Goal: Information Seeking & Learning: Learn about a topic

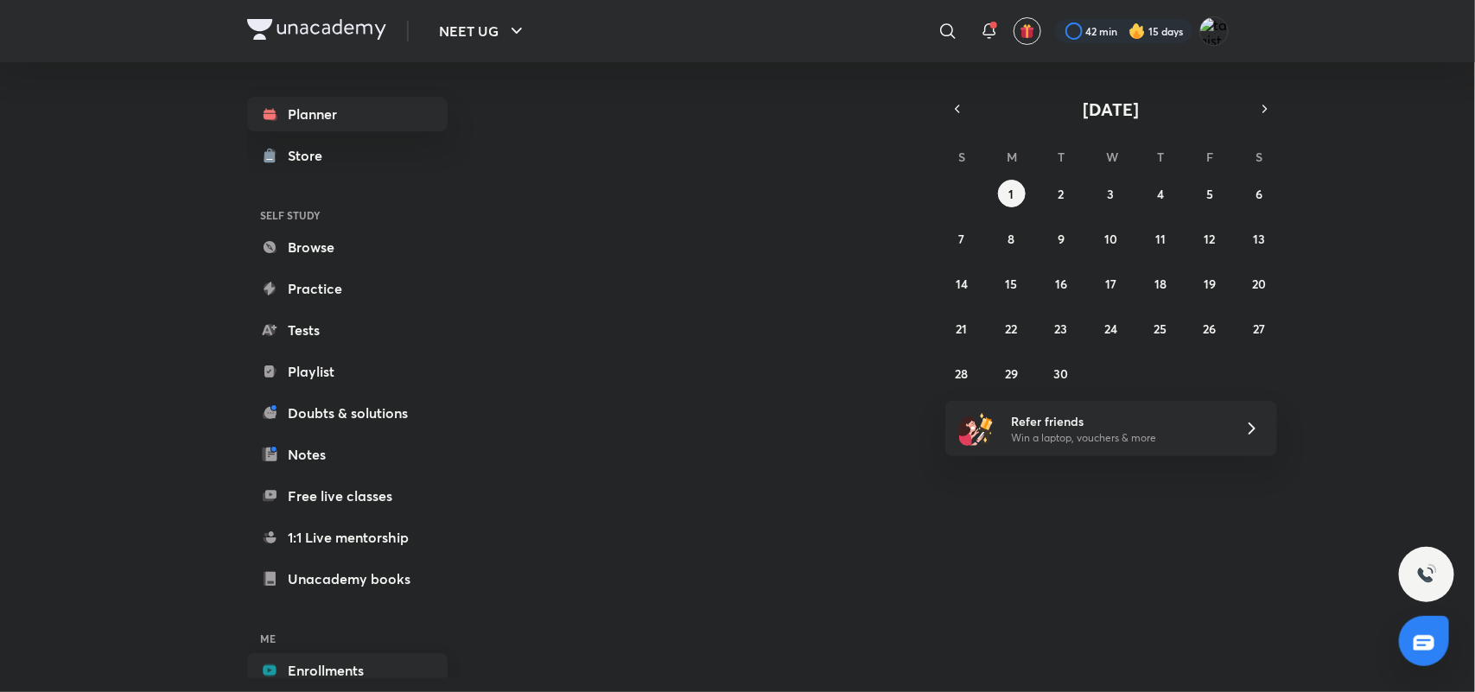
click at [357, 658] on link "Enrollments" at bounding box center [347, 670] width 200 height 35
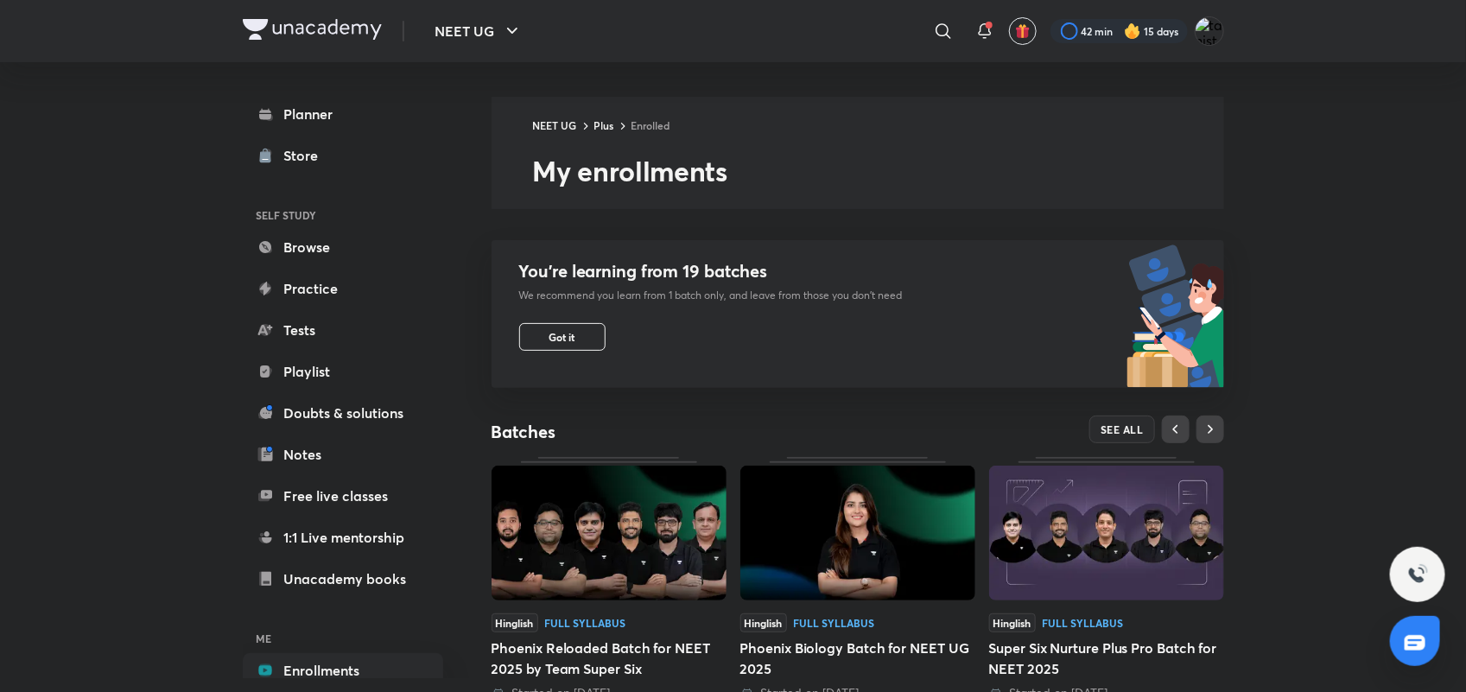
click at [693, 504] on img at bounding box center [609, 533] width 235 height 135
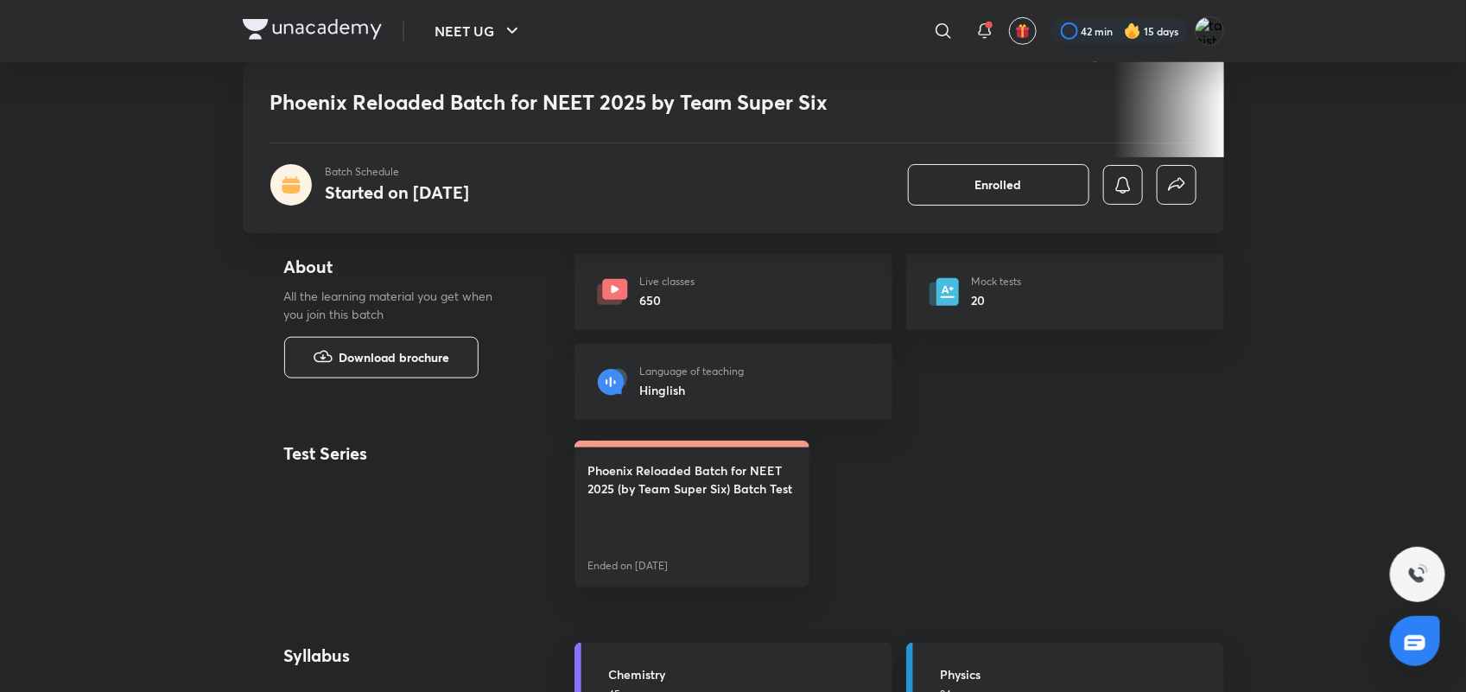
scroll to position [1211, 0]
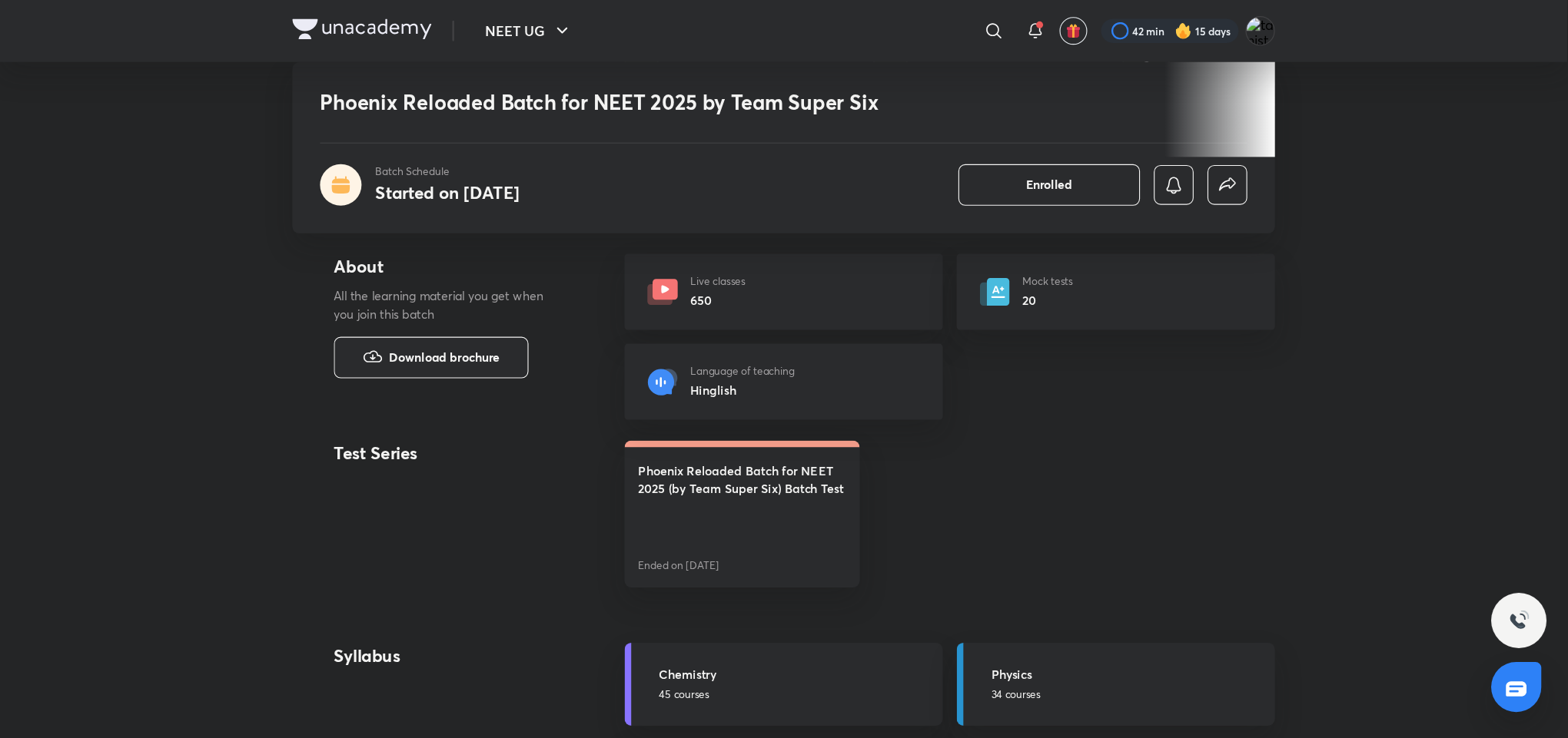
scroll to position [538, 0]
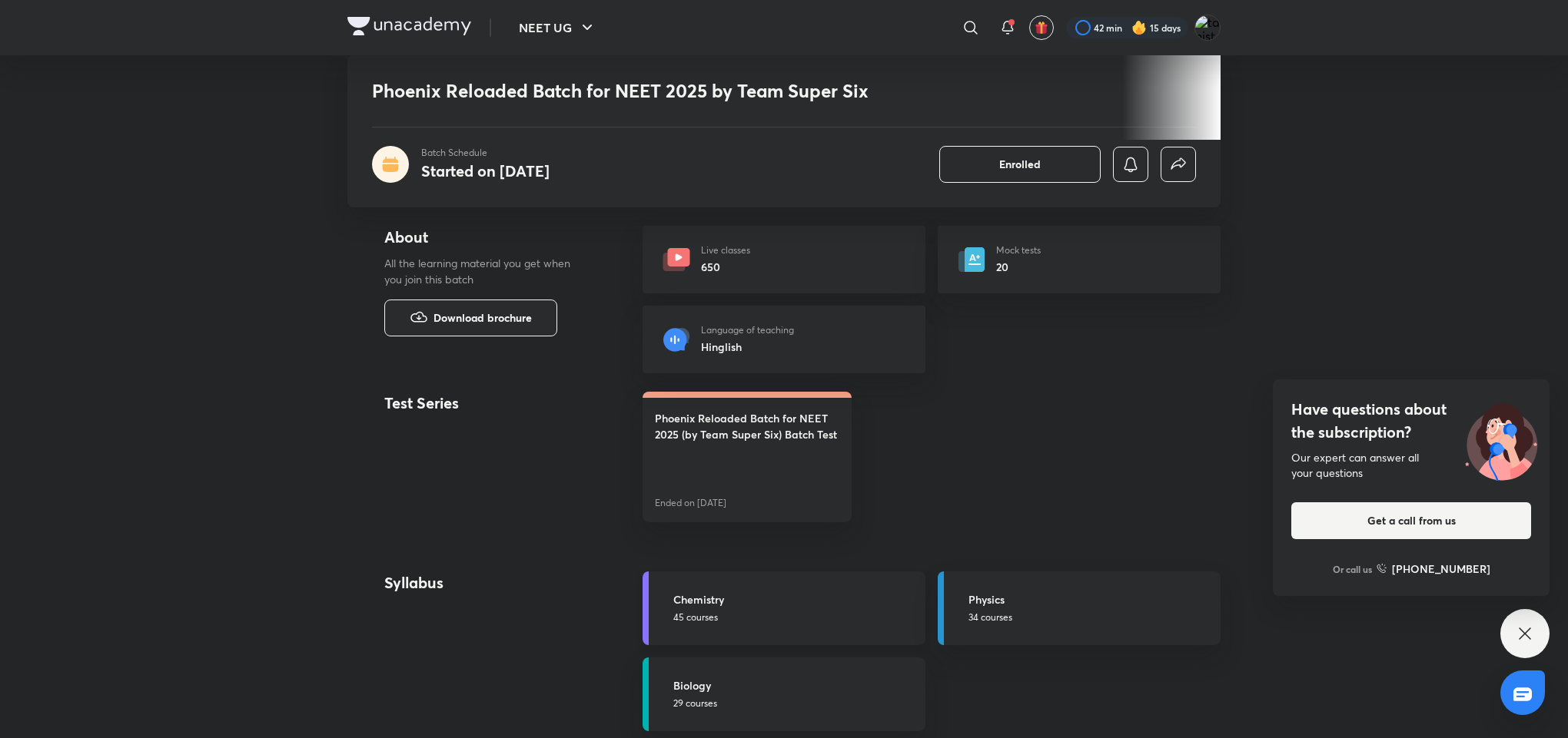
drag, startPoint x: 1292, startPoint y: 1, endPoint x: 873, endPoint y: 608, distance: 737.6
click at [873, 607] on h5 "Chemistry" at bounding box center [794, 599] width 243 height 16
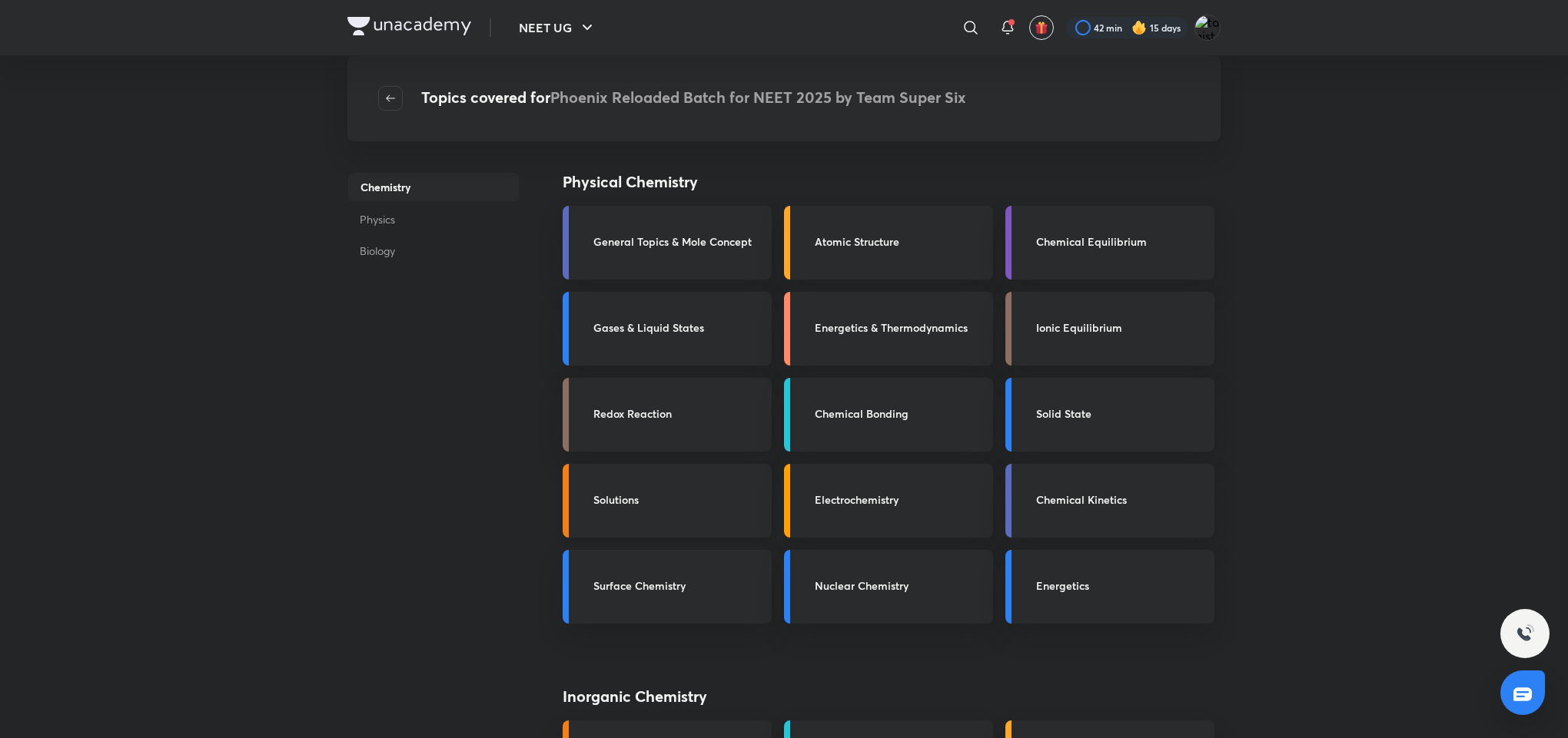
click at [710, 489] on link "Solutions" at bounding box center [667, 501] width 209 height 74
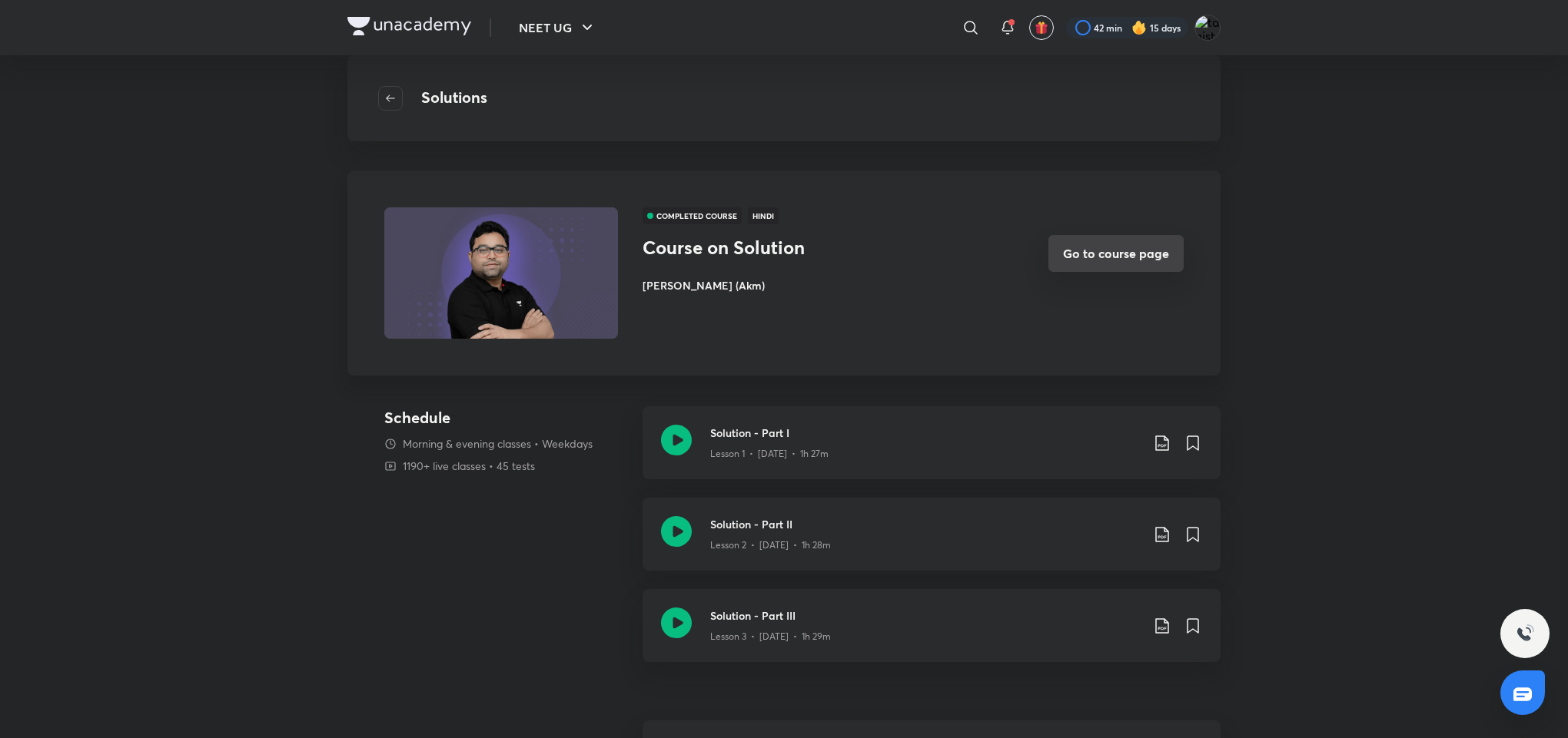
click at [1128, 258] on button "Go to course page" at bounding box center [1116, 253] width 135 height 36
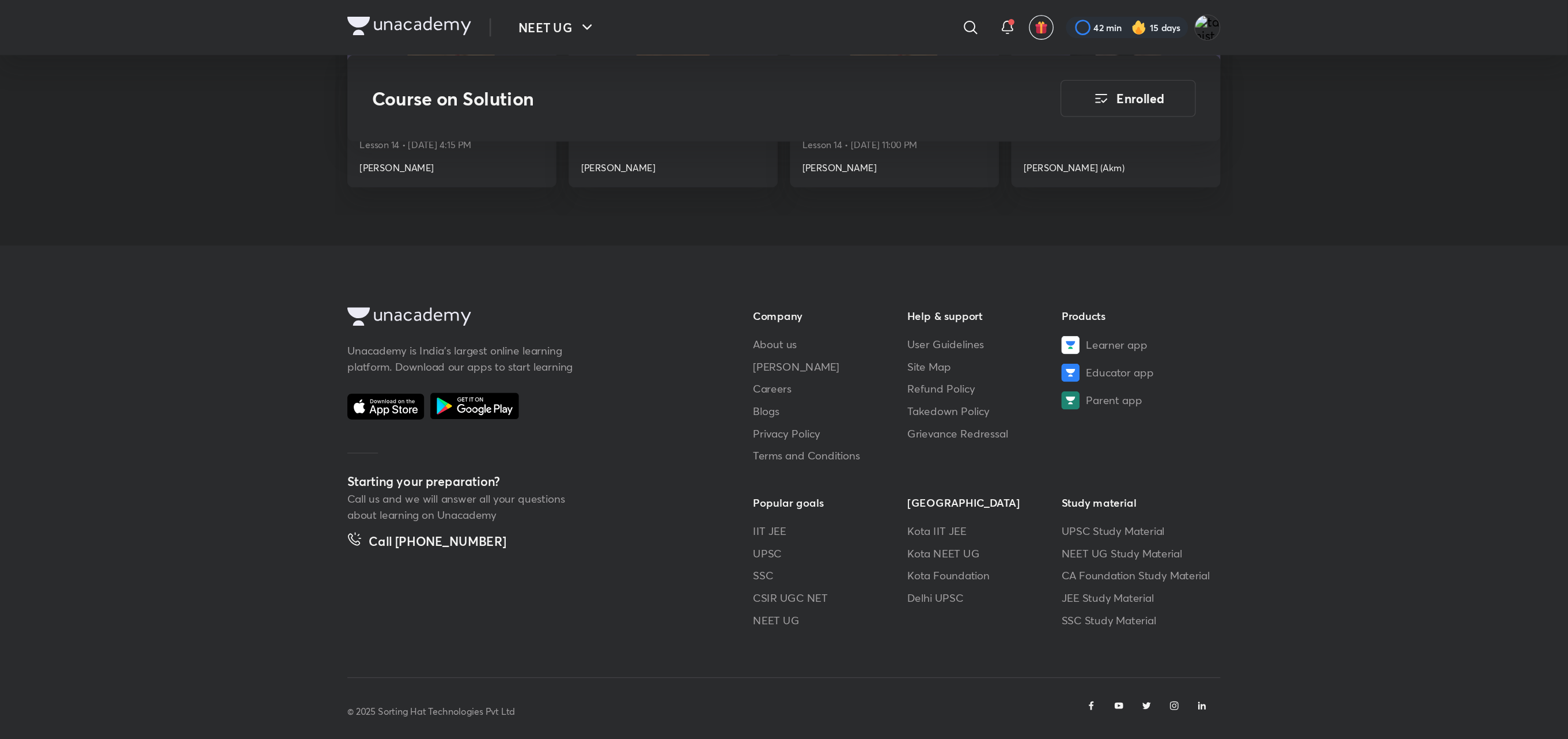
scroll to position [1670, 0]
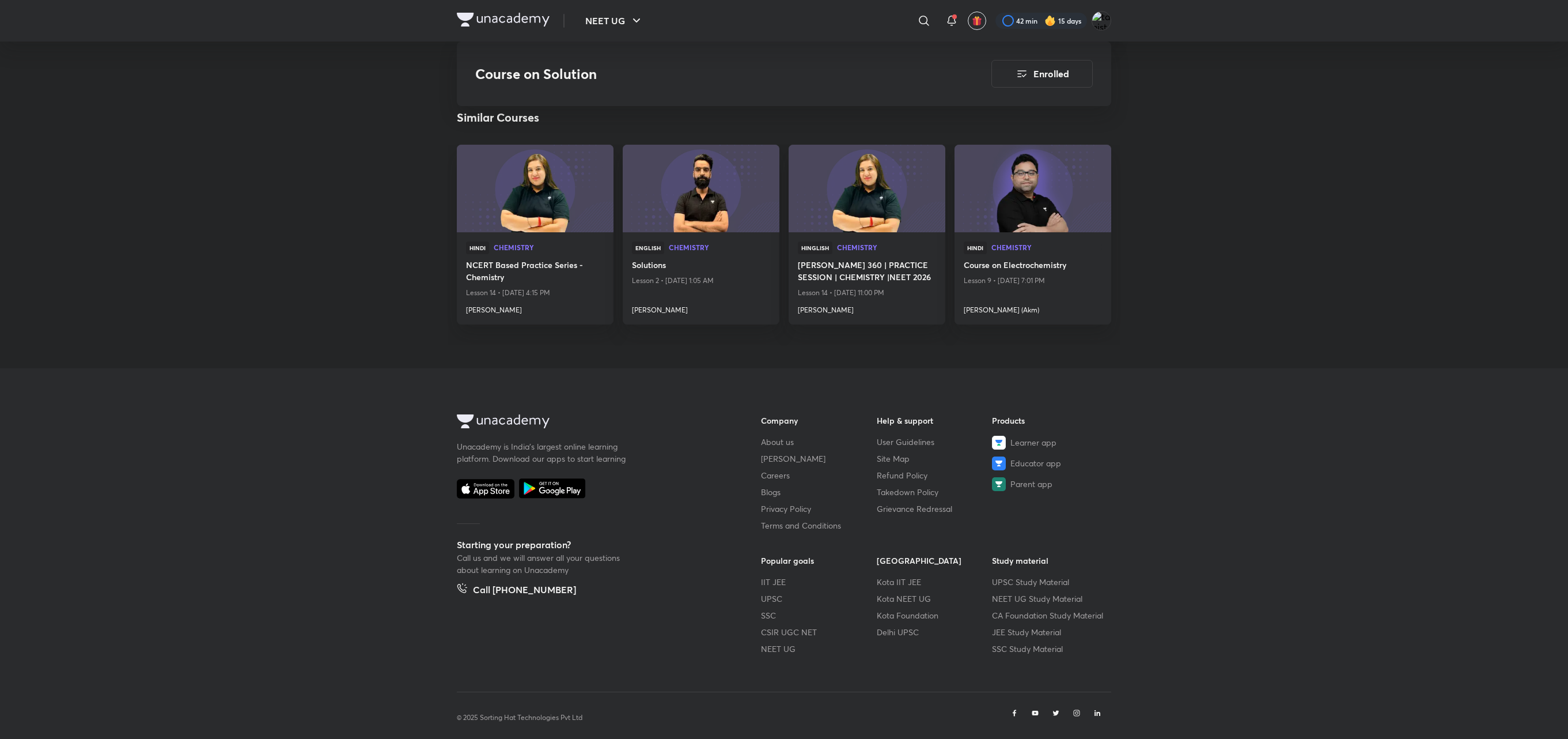
drag, startPoint x: 1179, startPoint y: 4, endPoint x: 265, endPoint y: 177, distance: 930.2
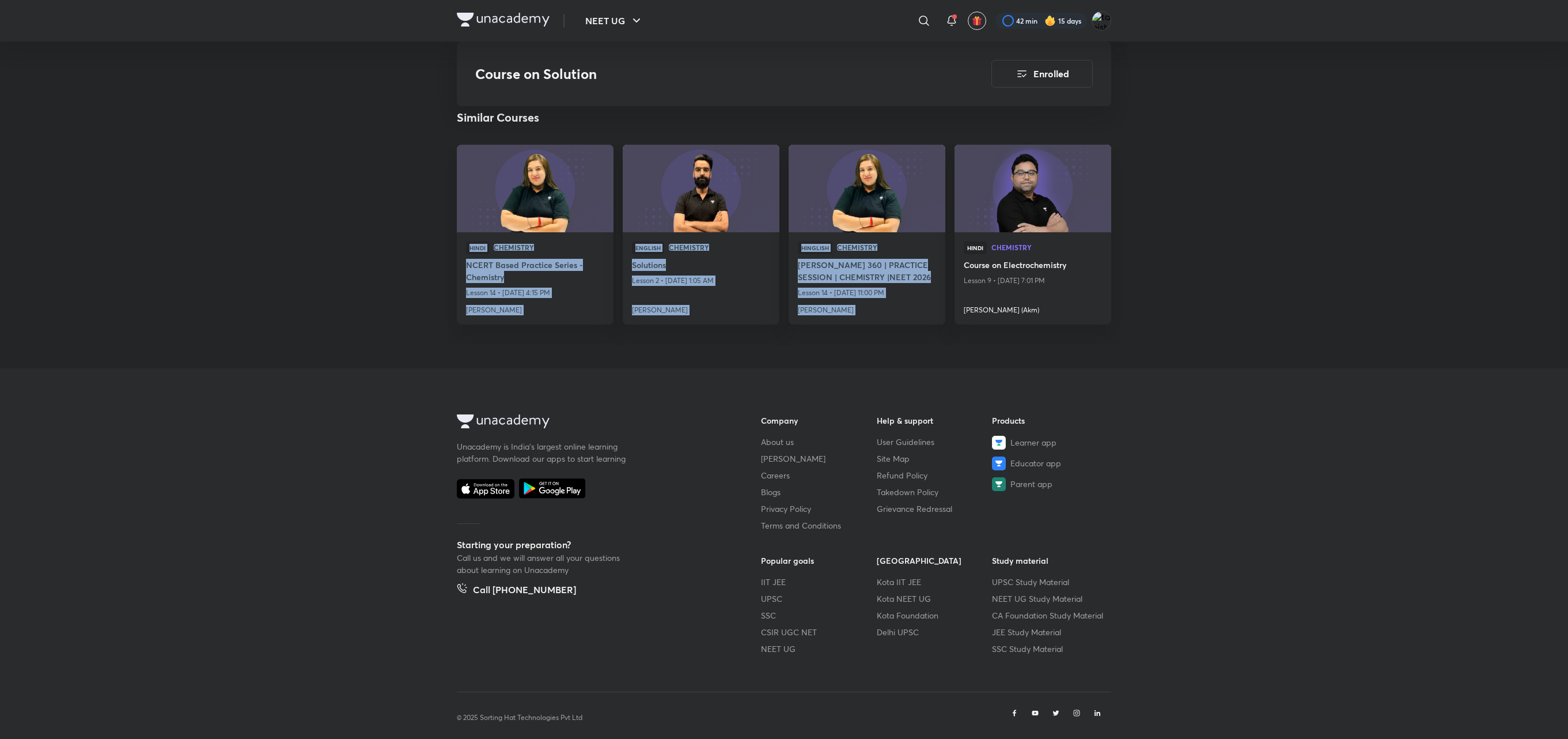
drag, startPoint x: 265, startPoint y: 177, endPoint x: 1189, endPoint y: 114, distance: 926.1
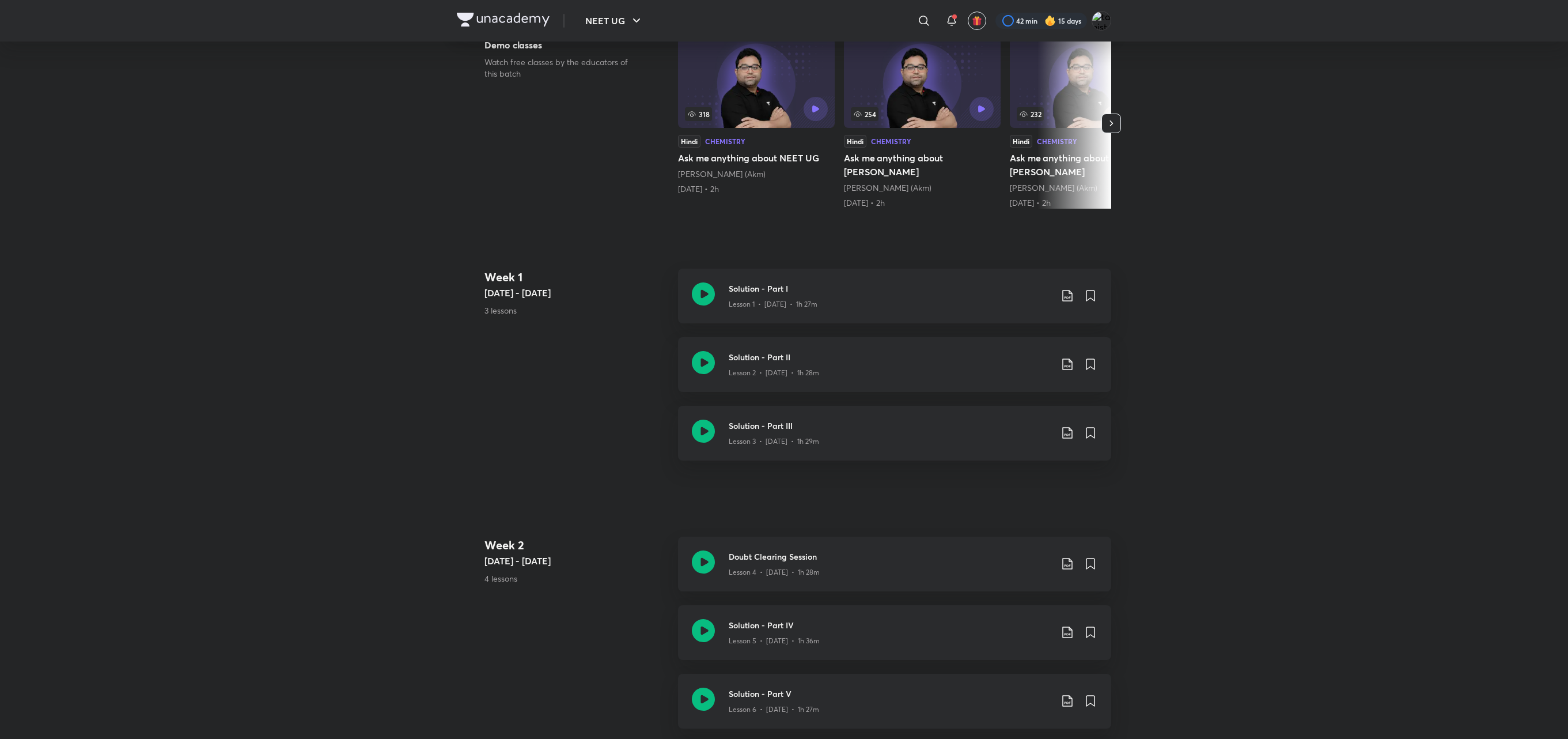
scroll to position [0, 0]
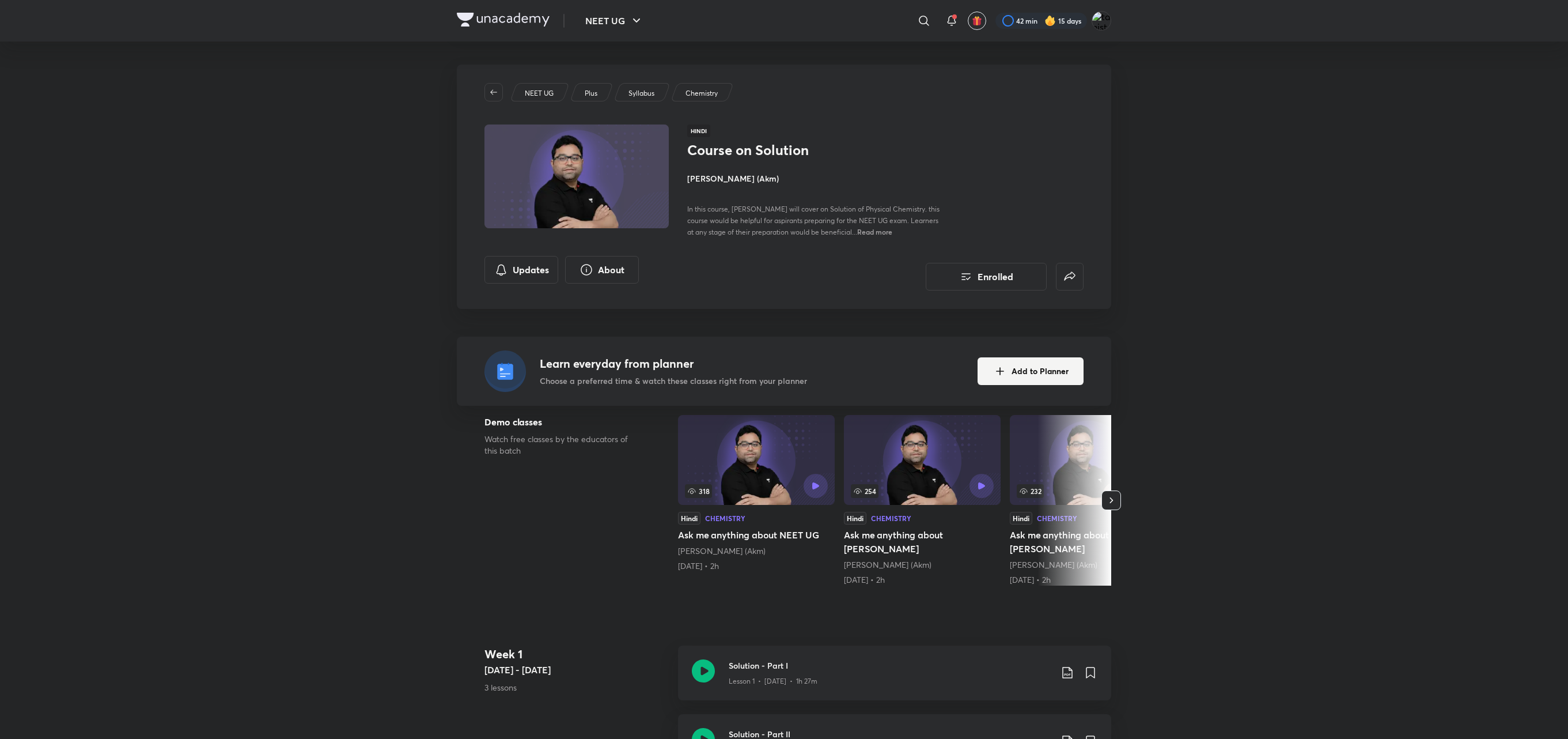
click at [513, 185] on img at bounding box center [577, 176] width 188 height 106
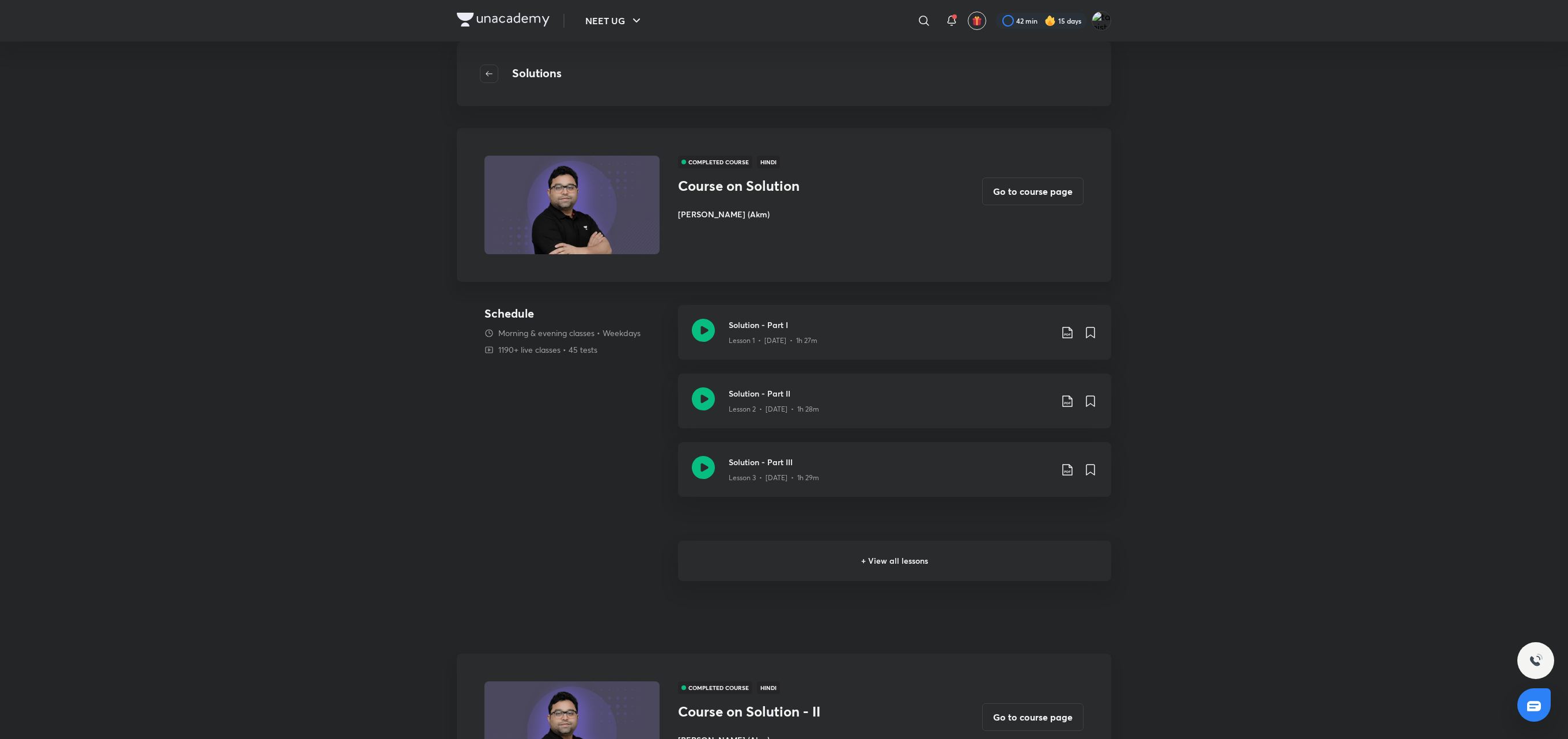
scroll to position [647, 0]
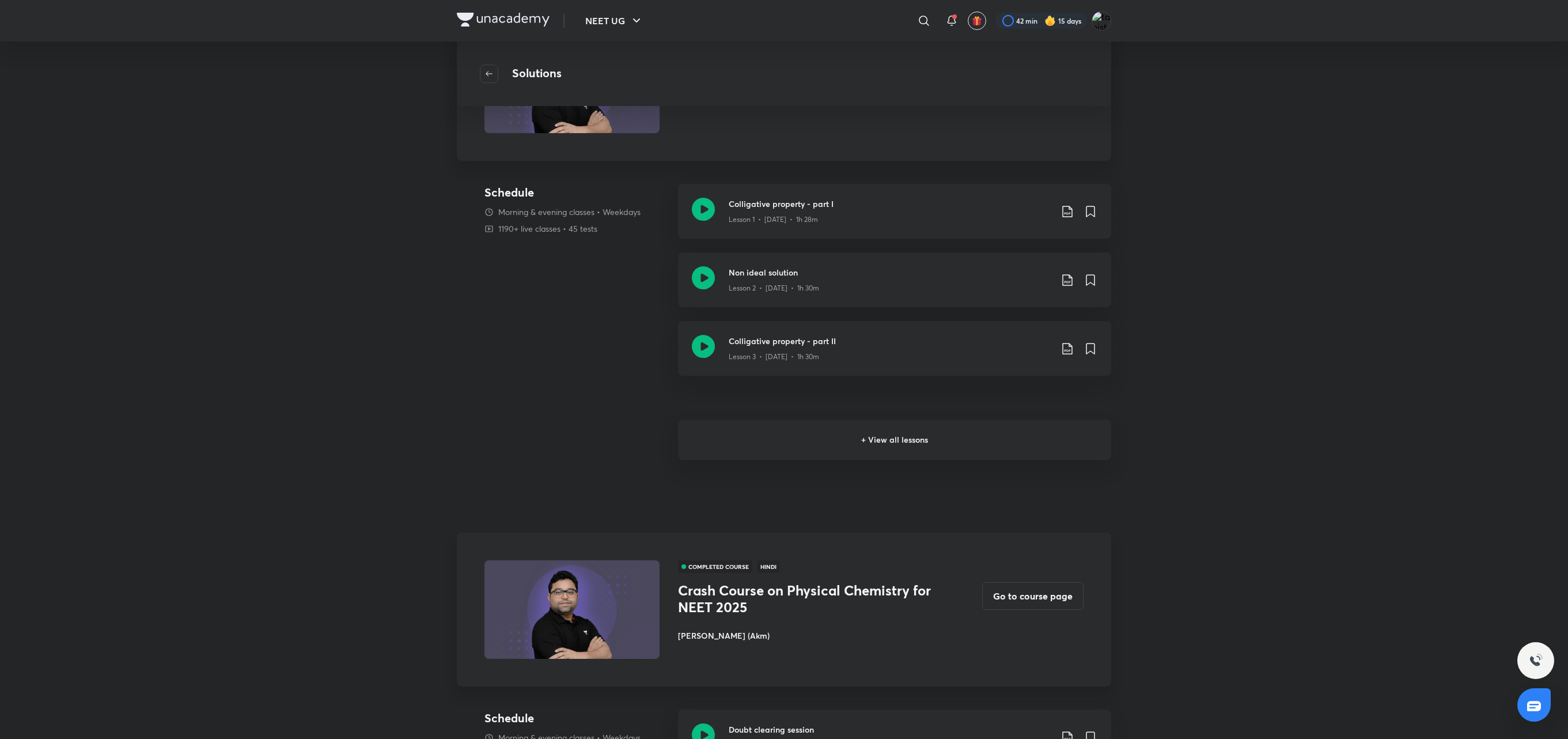
click at [913, 440] on h6 "+ View all lessons" at bounding box center [895, 440] width 433 height 40
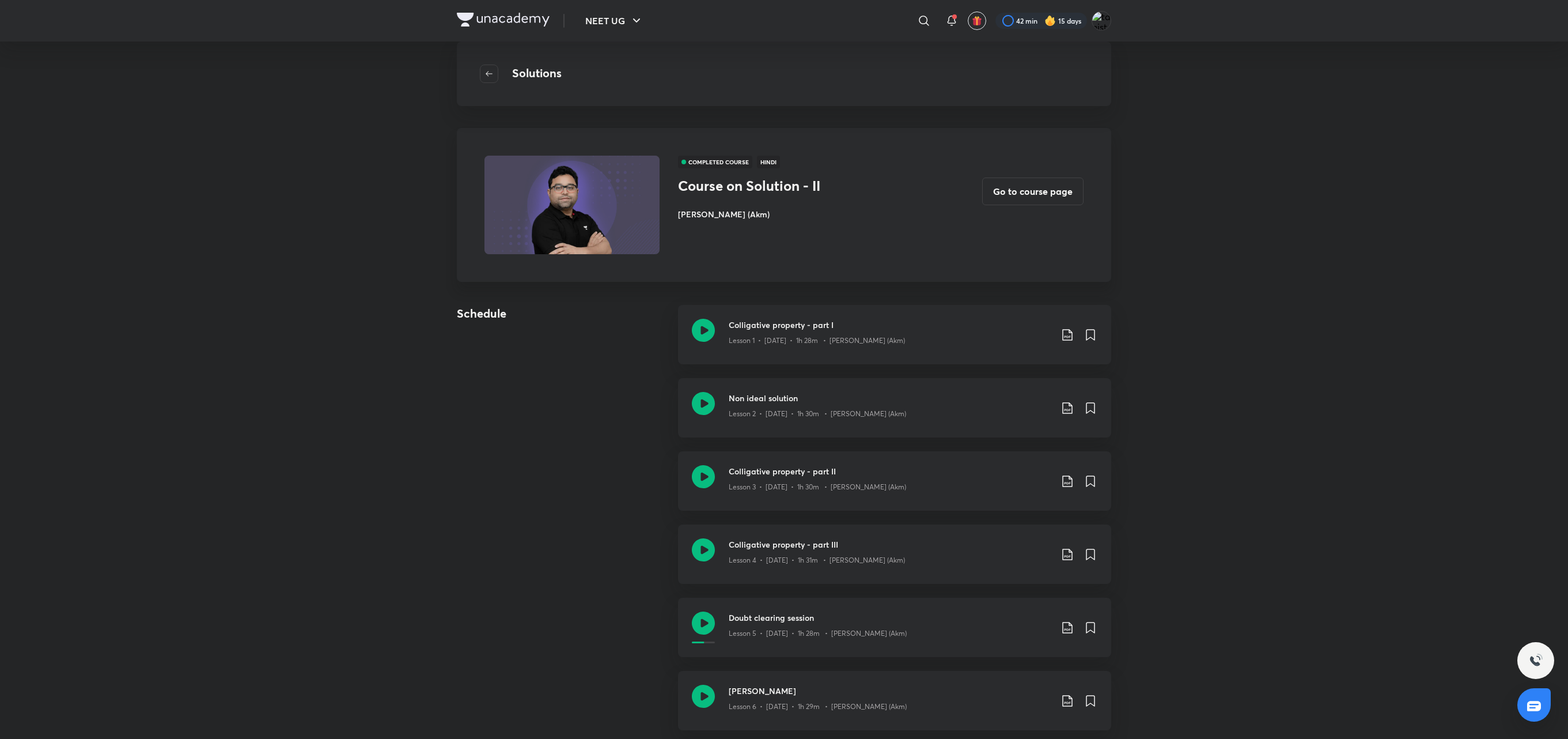
scroll to position [486, 0]
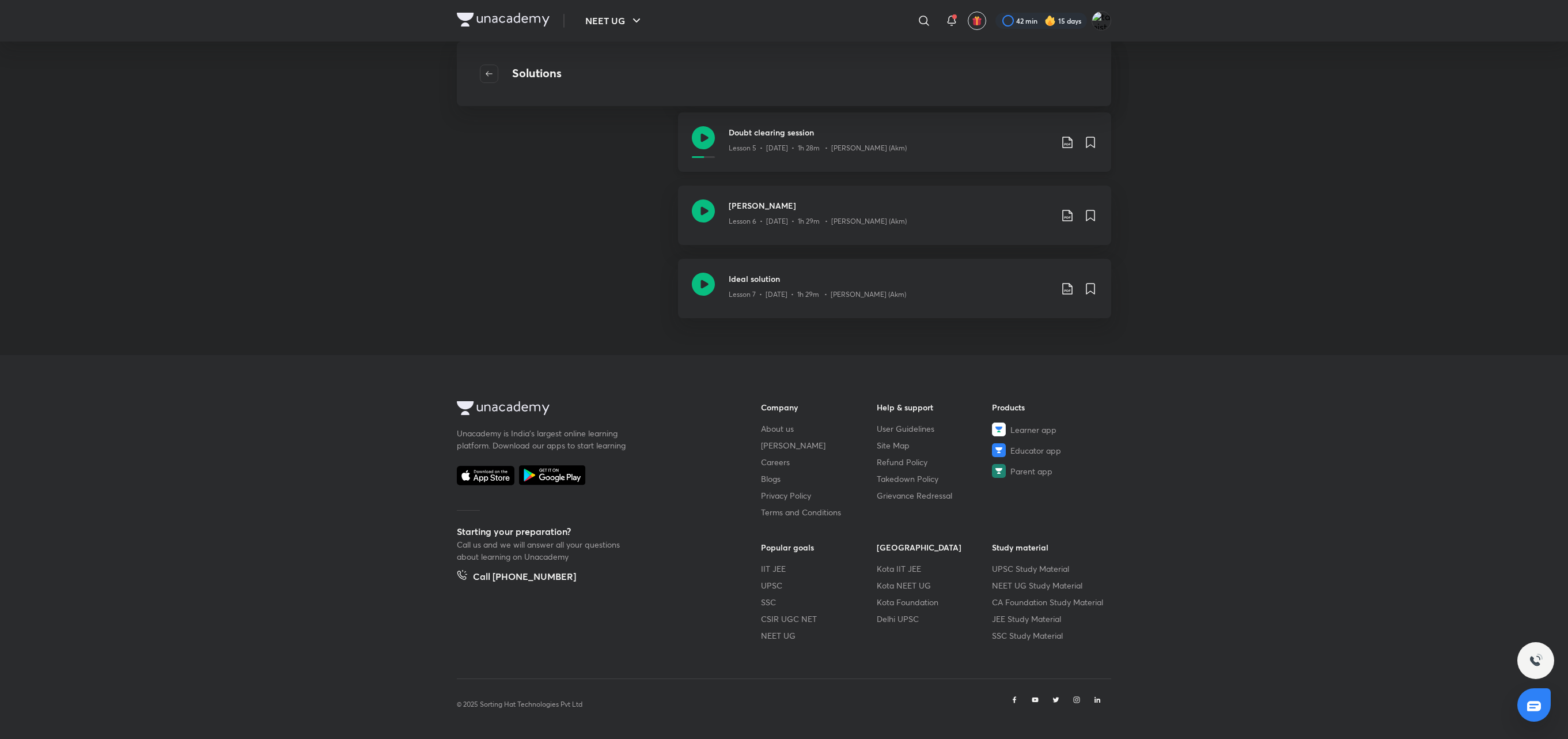
click at [893, 149] on div "Lesson 5 • Oct 19 • 1h 28m • Ajay Mishra (Akm)" at bounding box center [890, 145] width 323 height 15
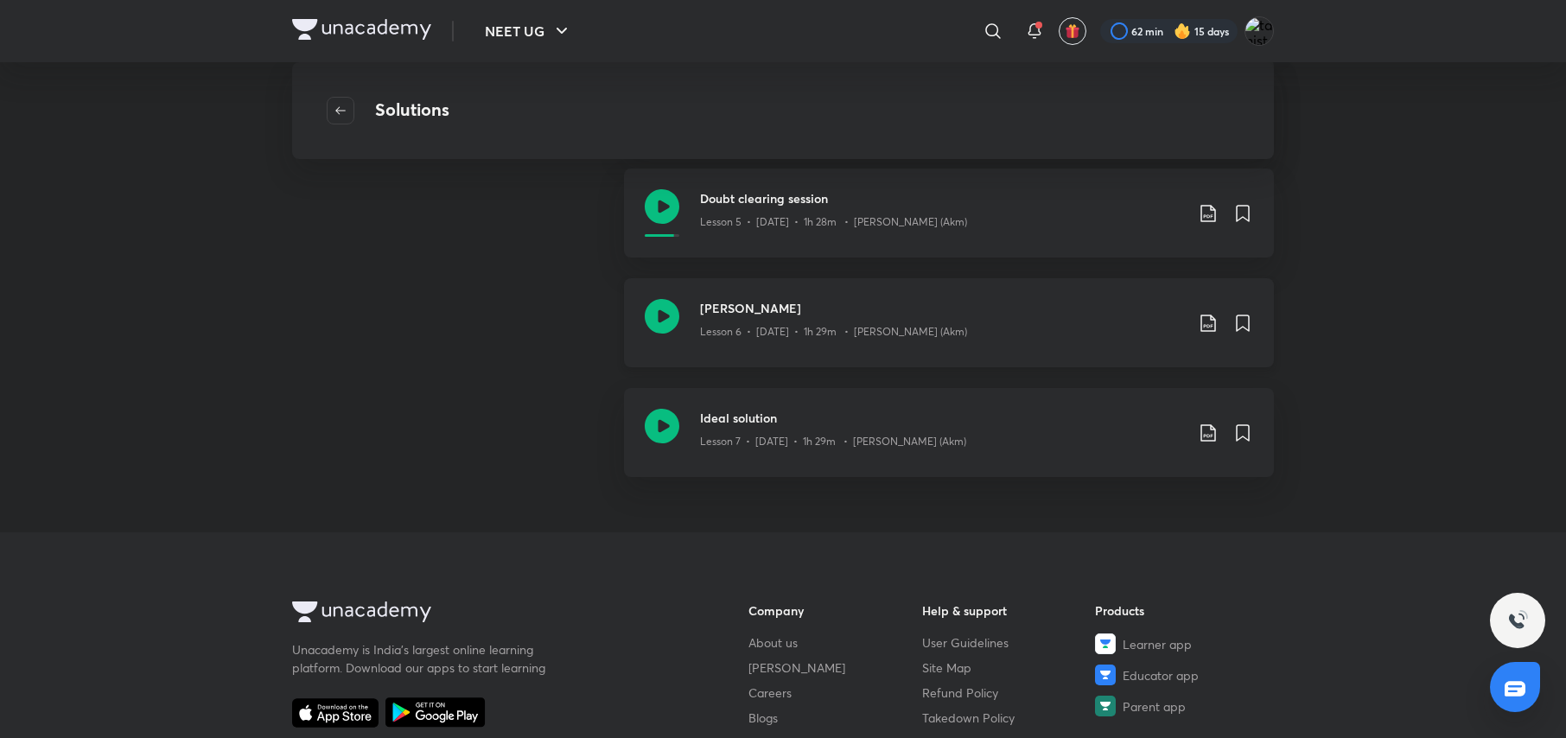
click at [831, 317] on div "Lesson 6 • [DATE] • 1h 29m • [PERSON_NAME] (Akm)" at bounding box center [942, 328] width 484 height 22
